Goal: Task Accomplishment & Management: Manage account settings

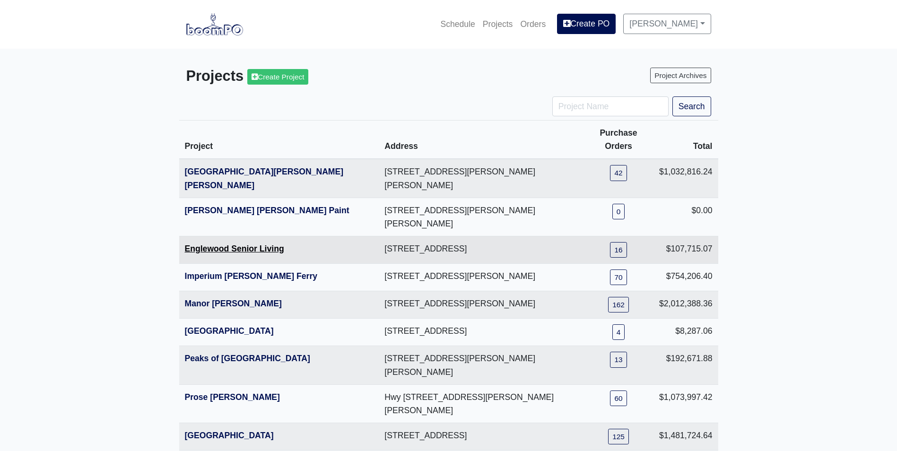
click at [197, 244] on link "Englewood Senior Living" at bounding box center [234, 248] width 99 height 9
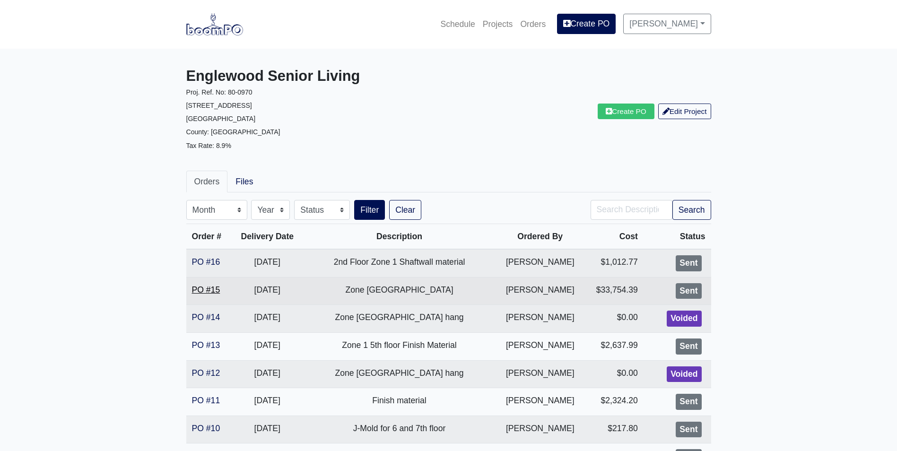
click at [202, 287] on link "PO #15" at bounding box center [206, 289] width 28 height 9
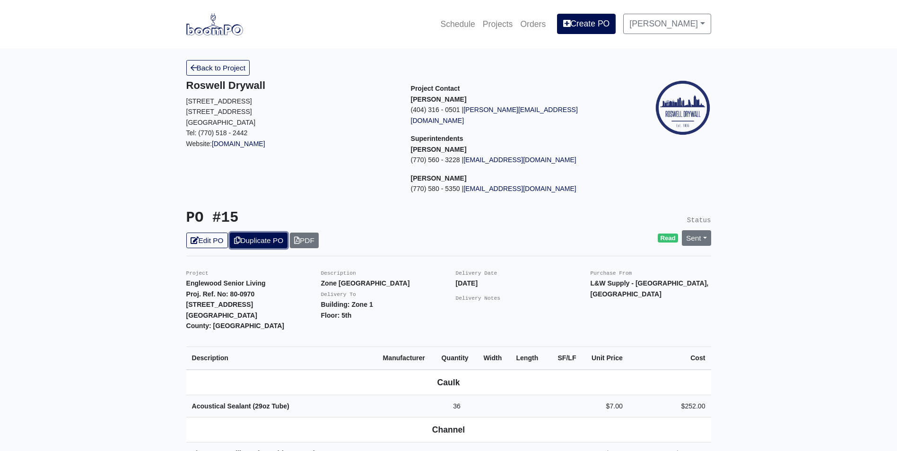
click at [246, 233] on link "Duplicate PO" at bounding box center [259, 241] width 58 height 16
click at [211, 233] on link "Edit PO" at bounding box center [207, 241] width 42 height 16
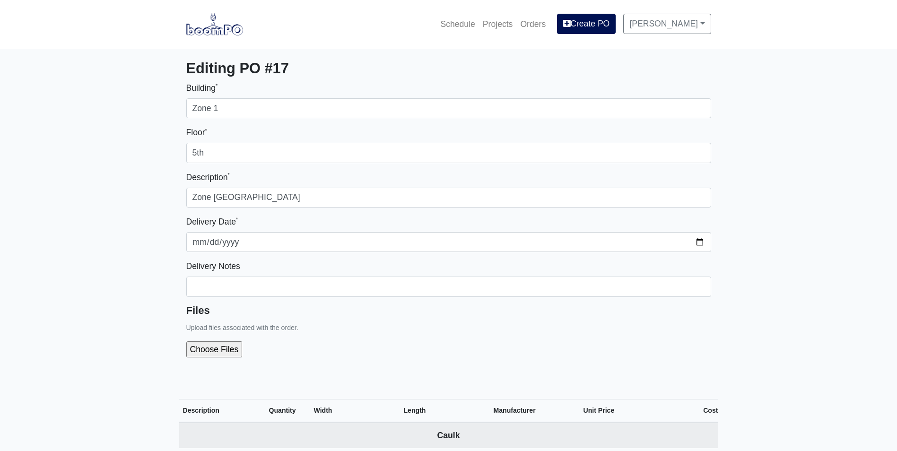
select select
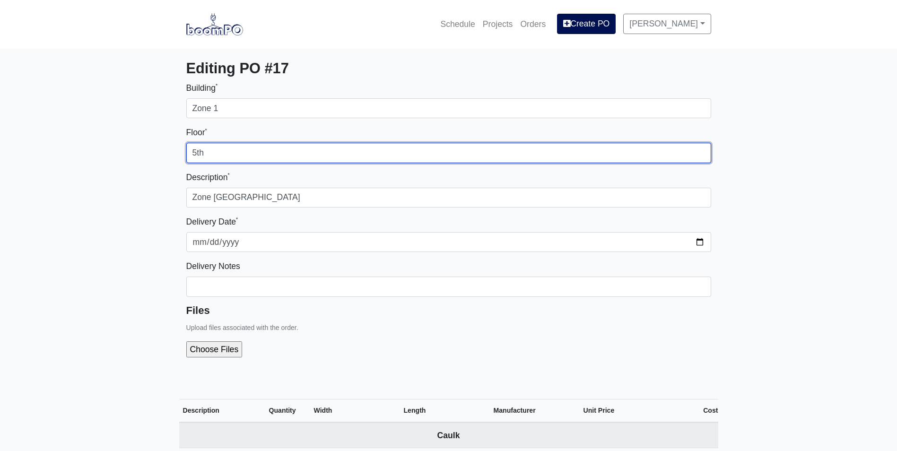
drag, startPoint x: 196, startPoint y: 155, endPoint x: 141, endPoint y: 168, distance: 56.3
type input "4th"
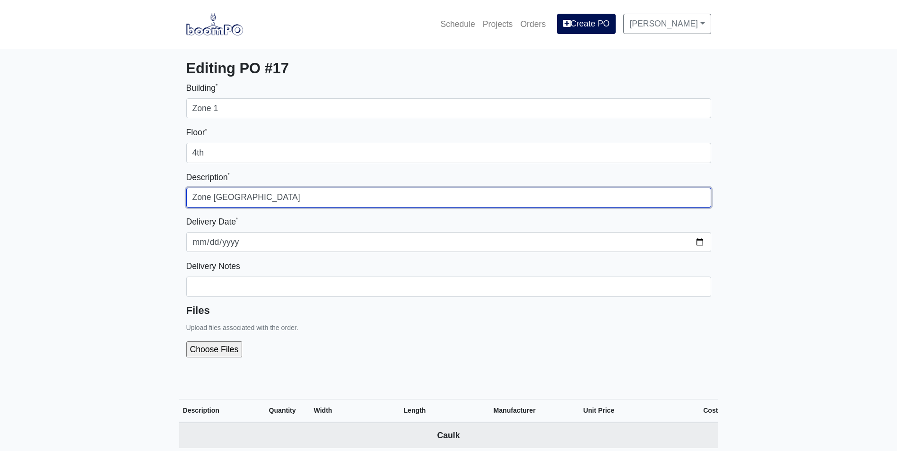
type input "Zone [GEOGRAPHIC_DATA]"
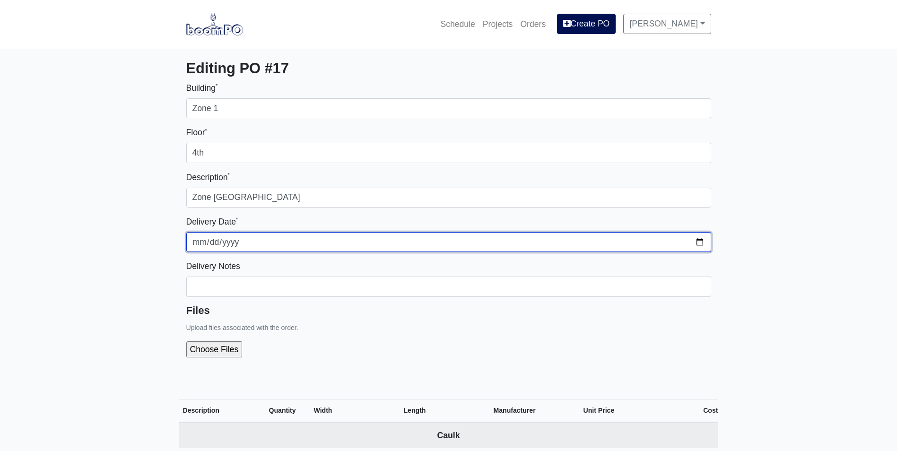
click at [699, 243] on input "2025-08-20" at bounding box center [448, 242] width 525 height 20
type input "2025-08-27"
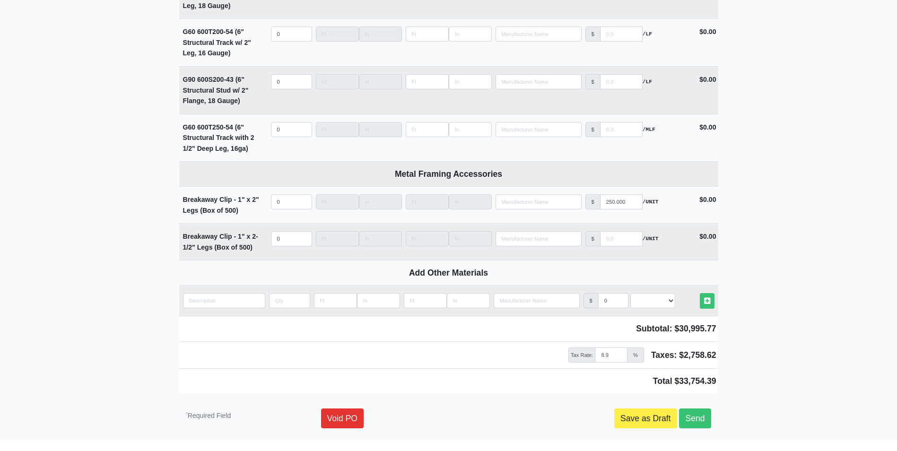
scroll to position [1703, 0]
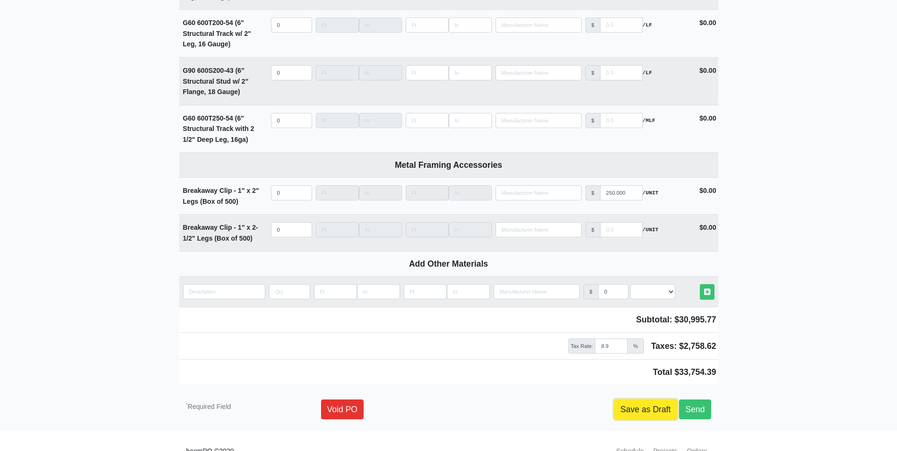
click at [662, 404] on link "Save as Draft" at bounding box center [645, 410] width 63 height 20
